Goal: Task Accomplishment & Management: Manage account settings

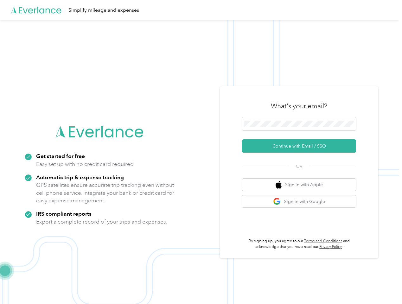
click at [201, 152] on img at bounding box center [199, 172] width 399 height 304
click at [201, 10] on div "Simplify mileage and expenses" at bounding box center [199, 10] width 399 height 20
click at [302, 146] on button "Continue with Email / SSO" at bounding box center [299, 146] width 114 height 13
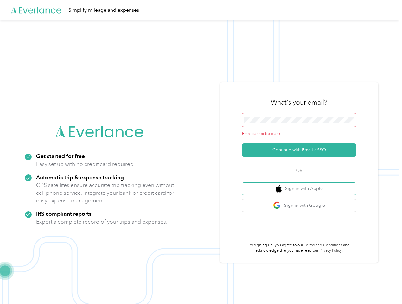
click at [302, 185] on button "Sign in with Apple" at bounding box center [299, 189] width 114 height 12
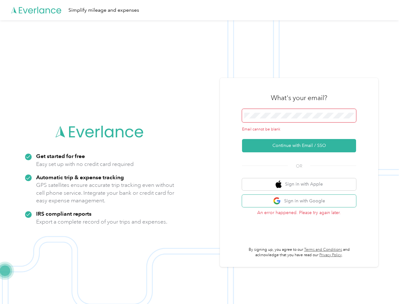
click at [302, 202] on button "Sign in with Google" at bounding box center [299, 201] width 114 height 12
